Goal: Task Accomplishment & Management: Use online tool/utility

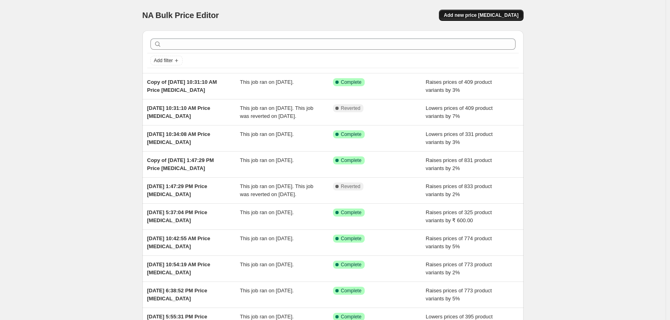
click at [476, 15] on span "Add new price change job" at bounding box center [480, 15] width 75 height 6
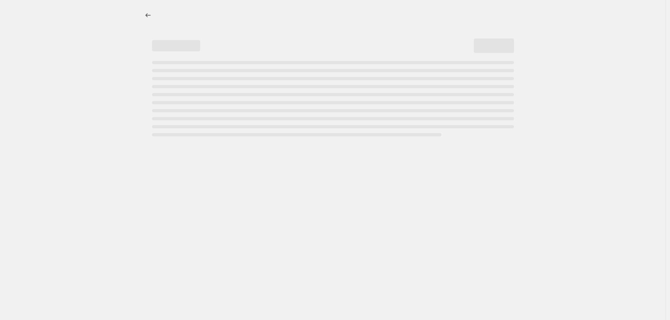
select select "percentage"
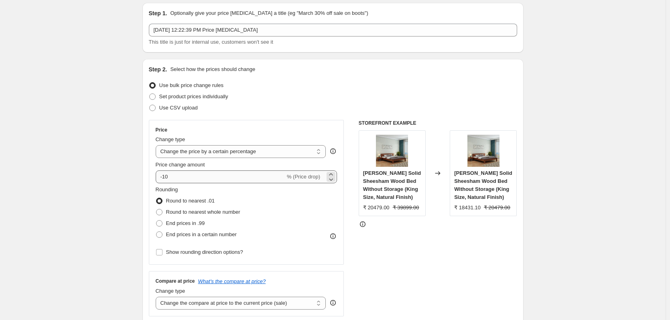
scroll to position [40, 0]
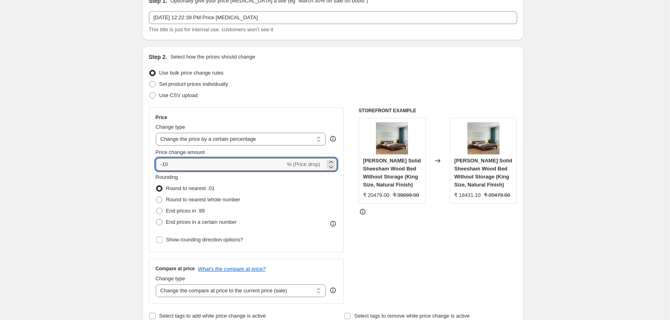
drag, startPoint x: 187, startPoint y: 163, endPoint x: 139, endPoint y: 165, distance: 48.2
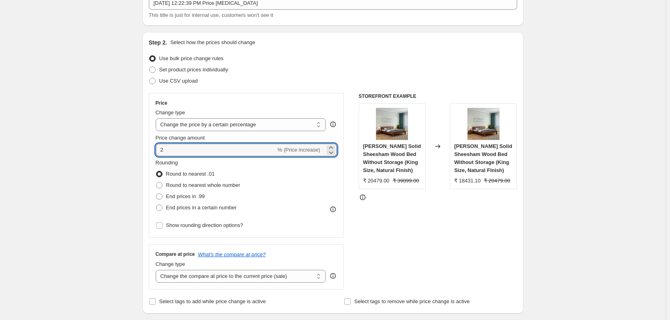
scroll to position [80, 0]
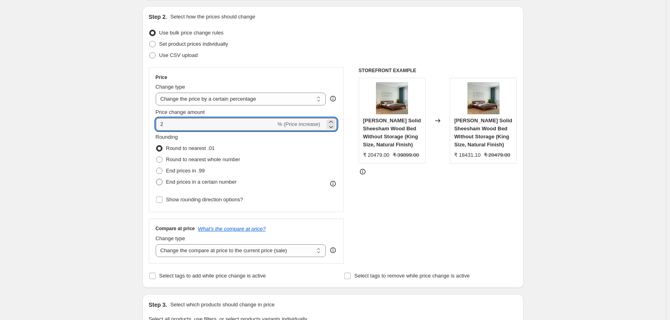
type input "2"
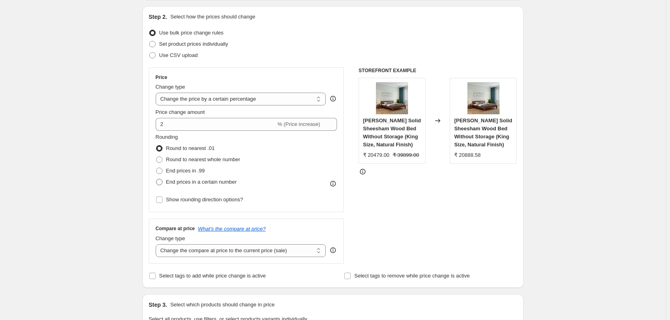
click at [160, 182] on span at bounding box center [159, 182] width 6 height 6
click at [156, 179] on input "End prices in a certain number" at bounding box center [156, 179] width 0 height 0
radio input "true"
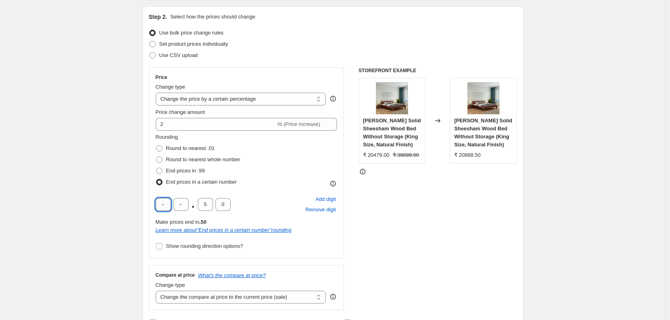
click at [168, 203] on input "text" at bounding box center [163, 204] width 15 height 13
type input "8"
click at [182, 206] on input "text" at bounding box center [180, 204] width 15 height 13
type input "9"
click at [205, 208] on input "5" at bounding box center [205, 204] width 15 height 13
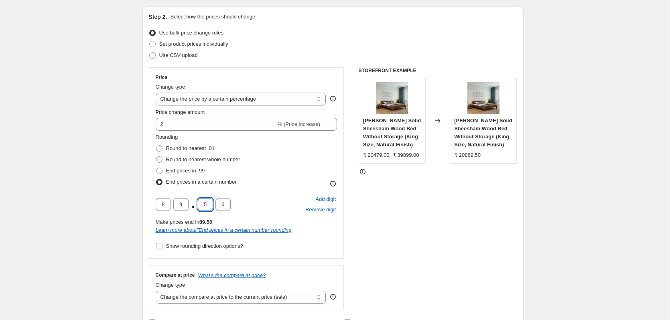
click at [206, 207] on input "5" at bounding box center [205, 204] width 15 height 13
type input "0"
drag, startPoint x: 171, startPoint y: 203, endPoint x: 158, endPoint y: 204, distance: 12.8
click at [158, 204] on input "8" at bounding box center [163, 204] width 15 height 13
type input "7"
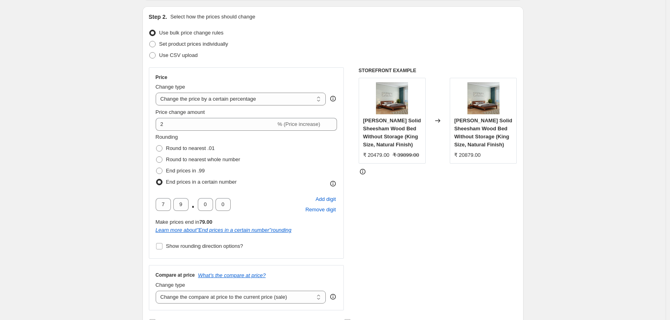
click at [242, 211] on div "7 9 . 0 0 Add digit Remove digit" at bounding box center [247, 204] width 182 height 21
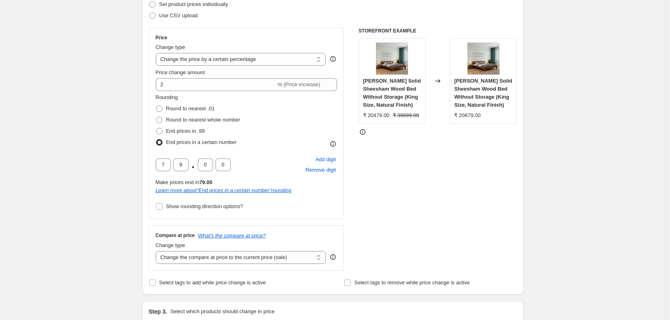
scroll to position [120, 0]
click at [161, 206] on input "Show rounding direction options?" at bounding box center [159, 206] width 6 height 6
checkbox input "true"
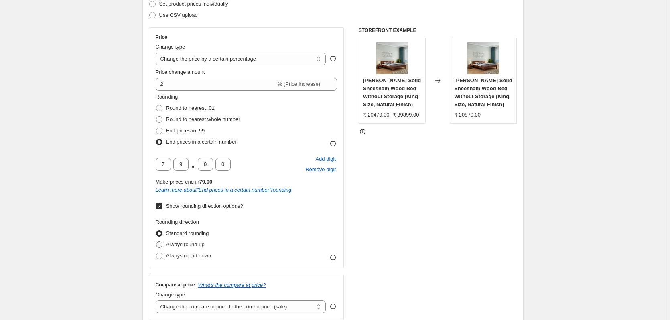
click at [162, 244] on span at bounding box center [159, 244] width 6 height 6
click at [156, 242] on input "Always round up" at bounding box center [156, 241] width 0 height 0
radio input "true"
click at [321, 158] on span "Add digit" at bounding box center [325, 159] width 20 height 8
type input "7"
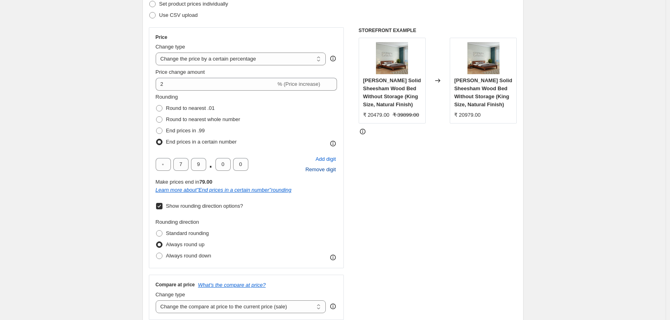
click at [317, 168] on span "Remove digit" at bounding box center [320, 170] width 30 height 8
type input "7"
type input "9"
click at [171, 168] on input "7" at bounding box center [163, 164] width 15 height 13
click at [309, 172] on span "Remove digit" at bounding box center [320, 170] width 30 height 8
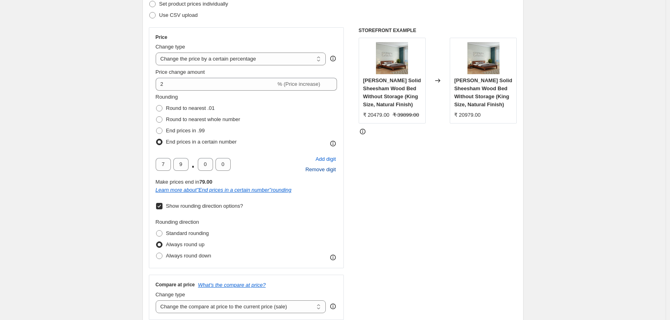
type input "9"
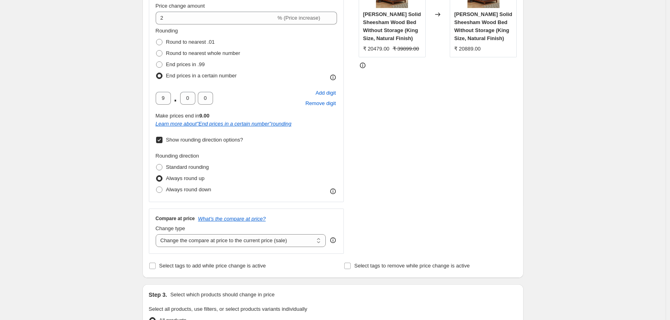
scroll to position [200, 0]
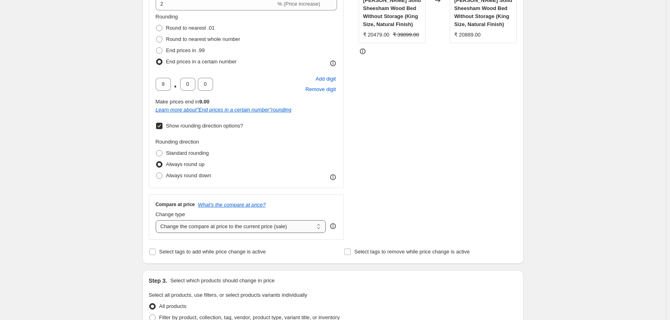
click at [203, 228] on select "Change the compare at price to the current price (sale) Change the compare at p…" at bounding box center [241, 226] width 170 height 13
select select "no_change"
click at [157, 220] on select "Change the compare at price to the current price (sale) Change the compare at p…" at bounding box center [241, 226] width 170 height 13
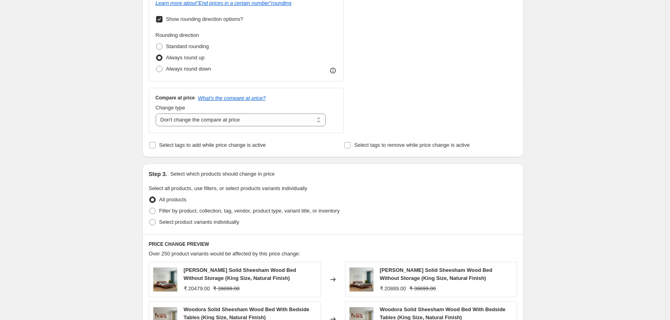
scroll to position [321, 0]
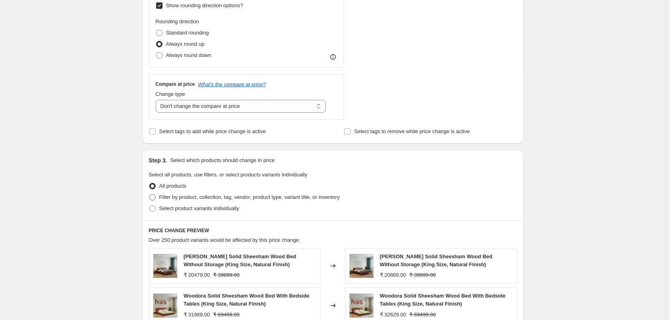
click at [152, 197] on span at bounding box center [152, 197] width 6 height 6
click at [150, 194] on input "Filter by product, collection, tag, vendor, product type, variant title, or inv…" at bounding box center [149, 194] width 0 height 0
radio input "true"
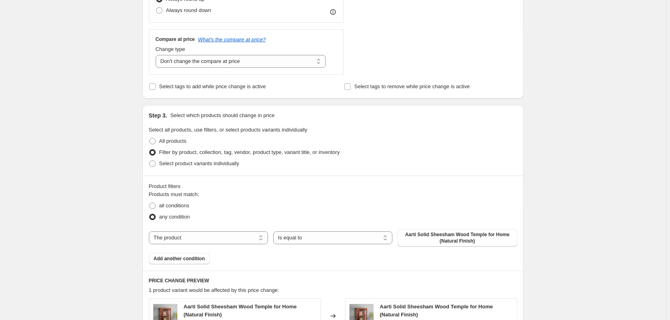
scroll to position [401, 0]
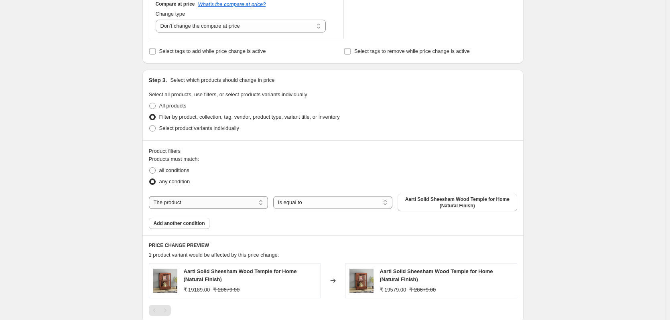
click at [182, 205] on select "The product The product's collection The product's tag The product's vendor The…" at bounding box center [208, 202] width 119 height 13
select select "collection"
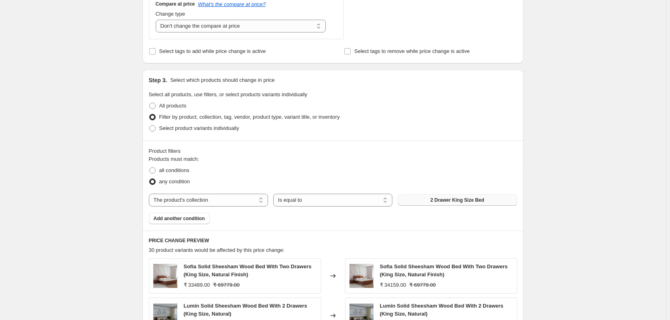
click at [430, 200] on button "2 Drawer King Size Bed" at bounding box center [456, 199] width 119 height 11
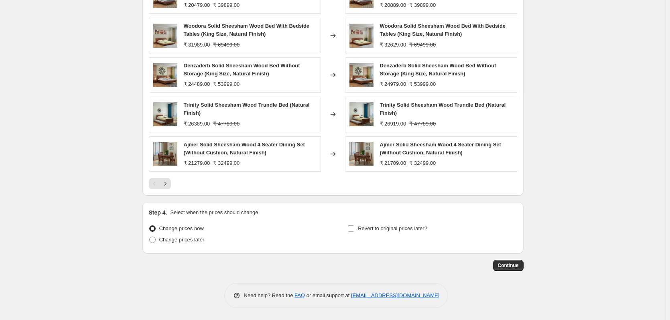
scroll to position [681, 0]
click at [504, 267] on span "Continue" at bounding box center [508, 265] width 21 height 6
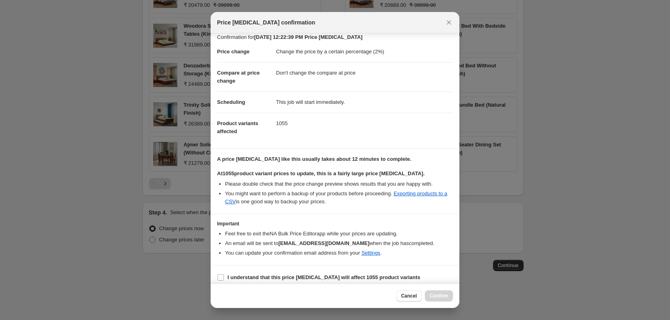
scroll to position [12, 0]
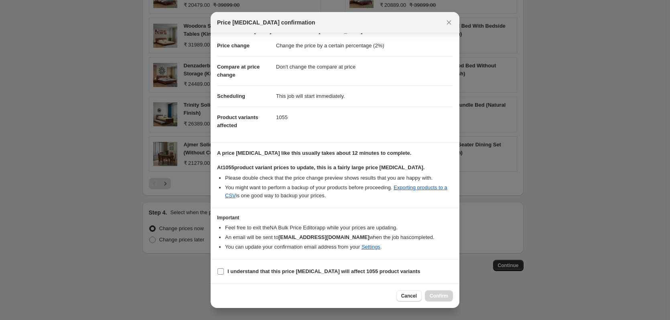
click at [221, 271] on input "I understand that this price change job will affect 1055 product variants" at bounding box center [220, 271] width 6 height 6
checkbox input "true"
click at [443, 297] on span "Confirm" at bounding box center [438, 296] width 18 height 6
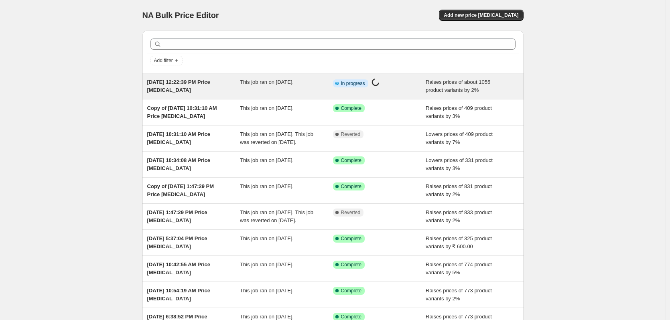
click at [180, 85] on span "[DATE] 12:22:39 PM Price [MEDICAL_DATA]" at bounding box center [178, 86] width 63 height 14
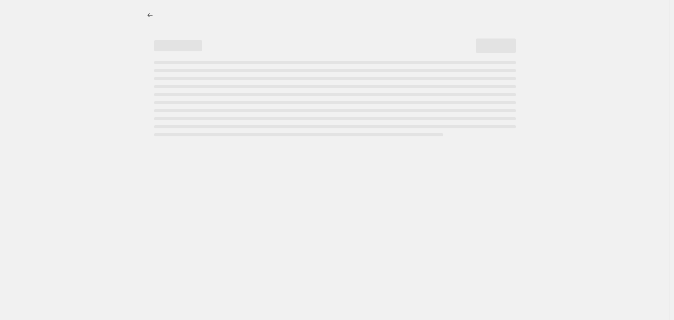
select select "percentage"
select select "no_change"
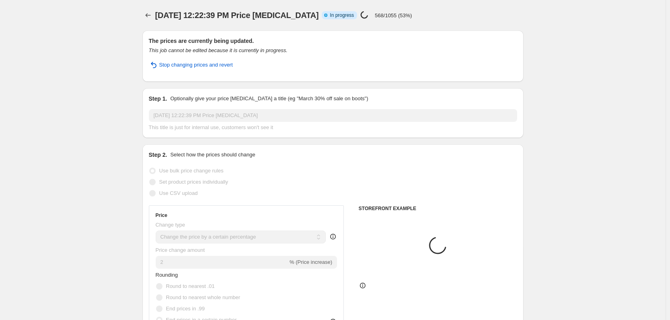
select select "collection"
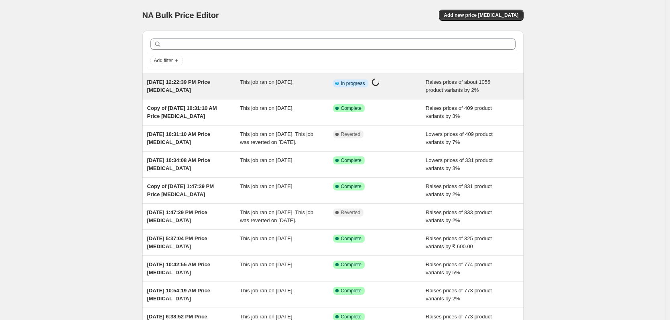
click at [174, 86] on div "[DATE] 12:22:39 PM Price [MEDICAL_DATA]" at bounding box center [193, 86] width 93 height 16
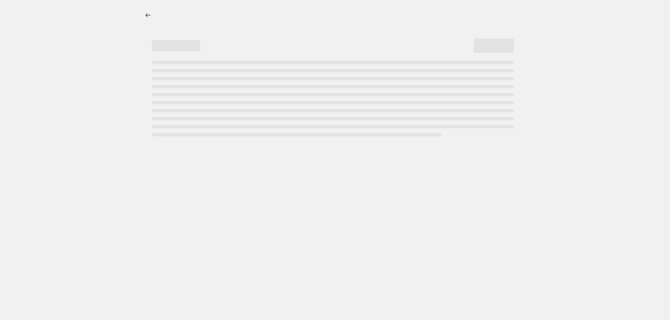
select select "percentage"
select select "no_change"
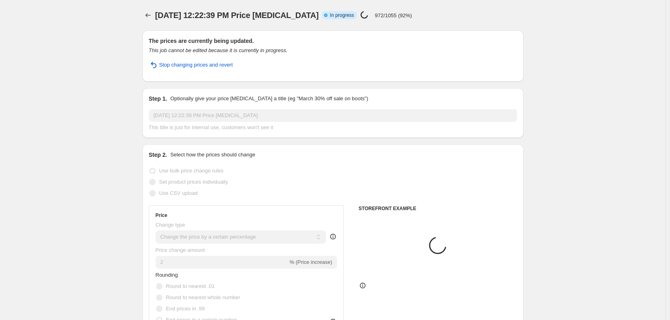
select select "collection"
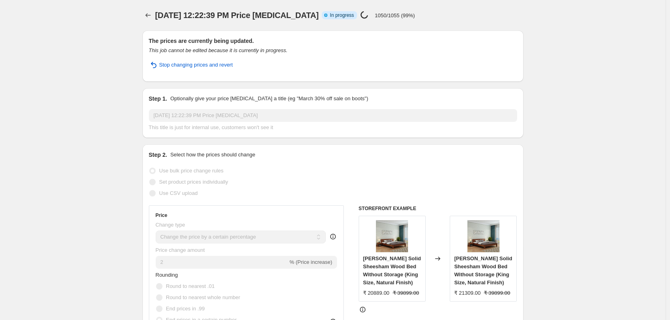
select select "percentage"
select select "no_change"
select select "collection"
